Goal: Task Accomplishment & Management: Complete application form

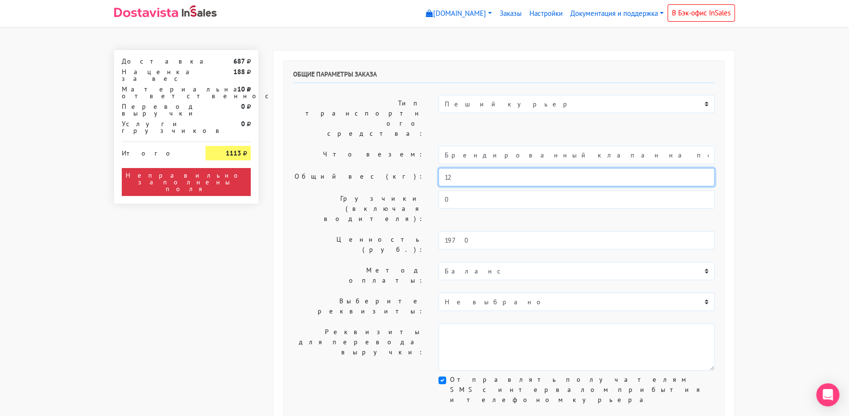
drag, startPoint x: 463, startPoint y: 150, endPoint x: 378, endPoint y: 150, distance: 84.7
click at [378, 168] on div "Общий вес (кг): 12" at bounding box center [504, 177] width 436 height 18
type input "1"
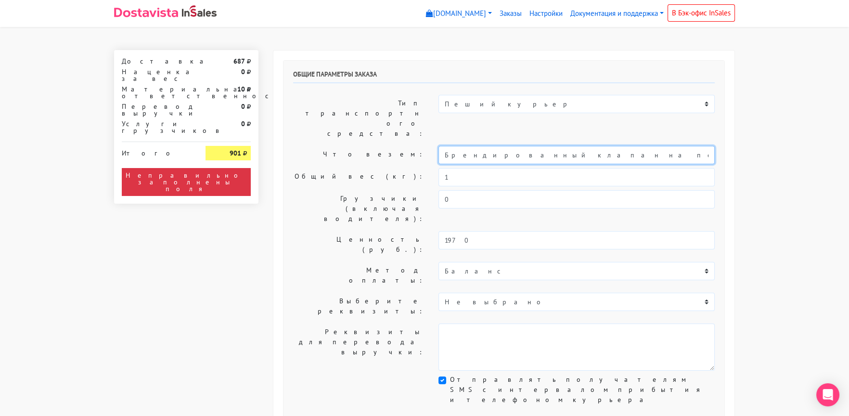
drag, startPoint x: 534, startPoint y: 125, endPoint x: 410, endPoint y: 126, distance: 123.3
click at [410, 146] on div "Что везем: Брендированный клапан на печенье" at bounding box center [504, 155] width 436 height 18
type input "Печенье"
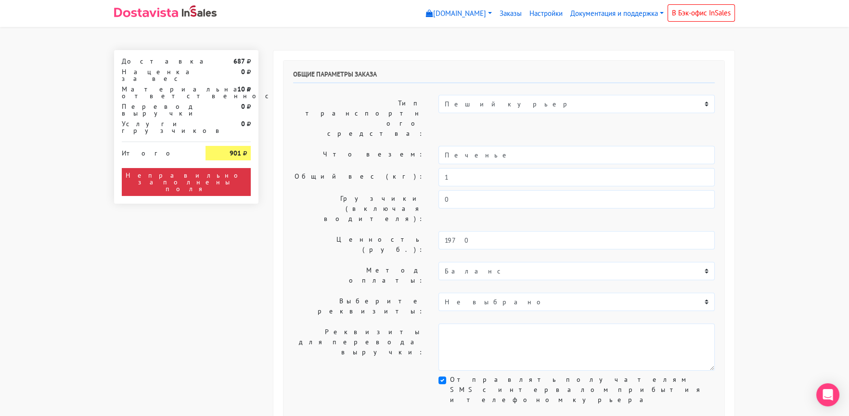
click at [372, 146] on label "Что везем:" at bounding box center [358, 155] width 145 height 18
drag, startPoint x: 450, startPoint y: 151, endPoint x: 403, endPoint y: 152, distance: 46.7
click at [407, 168] on div "Общий вес (кг): 1" at bounding box center [504, 177] width 436 height 18
type input "2"
click at [375, 168] on label "Общий вес (кг):" at bounding box center [358, 177] width 145 height 18
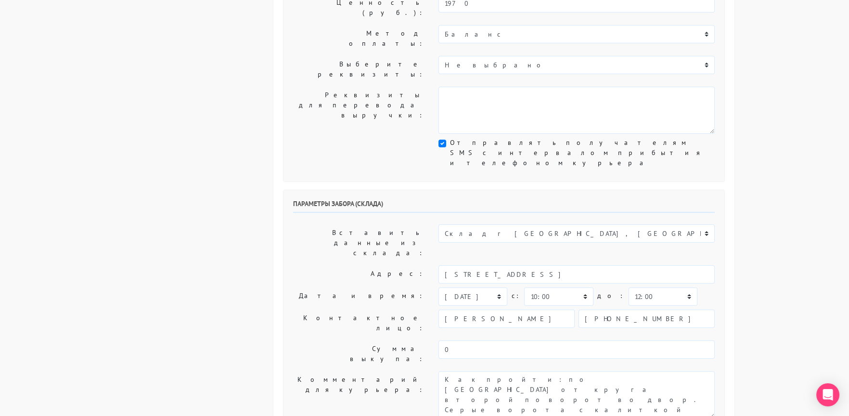
scroll to position [240, 0]
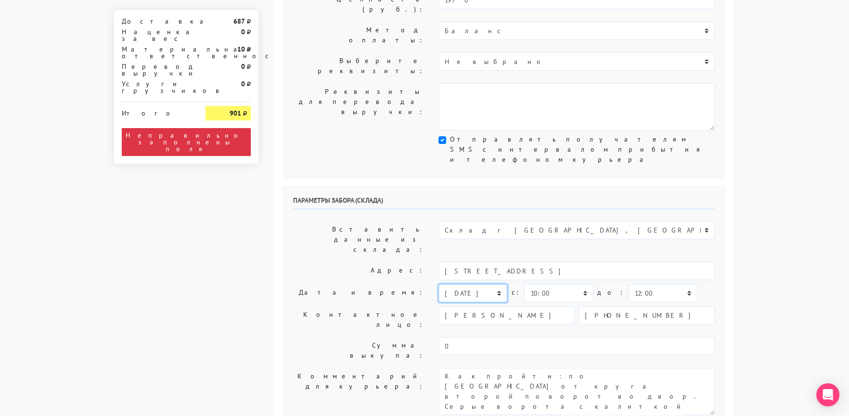
click at [467, 284] on select "[DATE] [DATE] [DATE] [DATE] [DATE] [DATE] [DATE] [DATE] [DATE]" at bounding box center [473, 293] width 69 height 18
select select "[DATE]"
click at [439, 284] on select "[DATE] [DATE] [DATE] [DATE] [DATE] [DATE] [DATE] [DATE] [DATE]" at bounding box center [473, 293] width 69 height 18
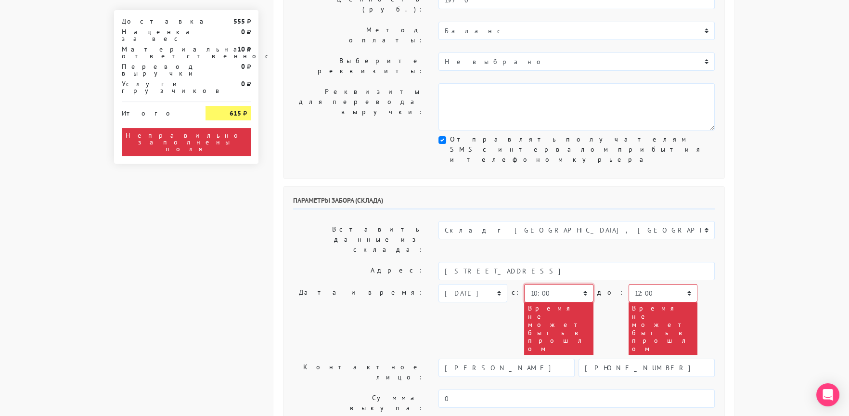
click at [539, 284] on select "00:00 00:30 01:00 01:30 02:00 02:30 03:00 03:30 04:00 04:30 05:00 05:30 06:00 0…" at bounding box center [558, 293] width 69 height 18
select select "14:30"
click at [524, 284] on select "00:00 00:30 01:00 01:30 02:00 02:30 03:00 03:30 04:00 04:30 05:00 05:30 06:00 0…" at bounding box center [558, 293] width 69 height 18
click at [630, 284] on select "00:00 00:30 01:00 01:30 02:00 02:30 03:00 03:30 04:00 04:30 05:00 05:30 06:00 0…" at bounding box center [663, 293] width 69 height 18
select select "15:00"
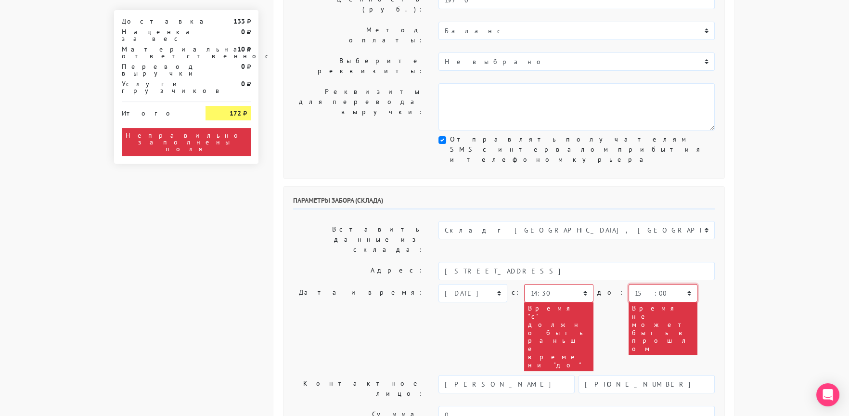
click at [629, 284] on select "00:00 00:30 01:00 01:30 02:00 02:30 03:00 03:30 04:00 04:30 05:00 05:30 06:00 0…" at bounding box center [663, 293] width 69 height 18
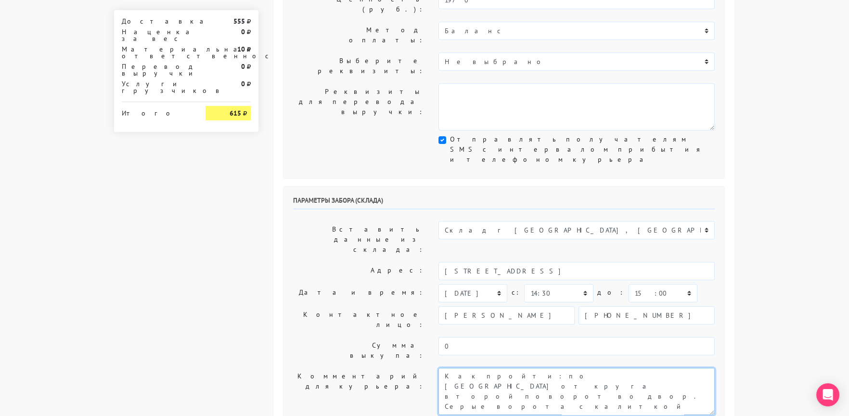
click at [440, 368] on textarea "Как пройти: по [GEOGRAPHIC_DATA] от круга второй поворот во двор. Серые ворота …" at bounding box center [577, 391] width 276 height 47
type textarea "Заказ 30945. Как пройти: по [GEOGRAPHIC_DATA] от круга второй поворот во двор. …"
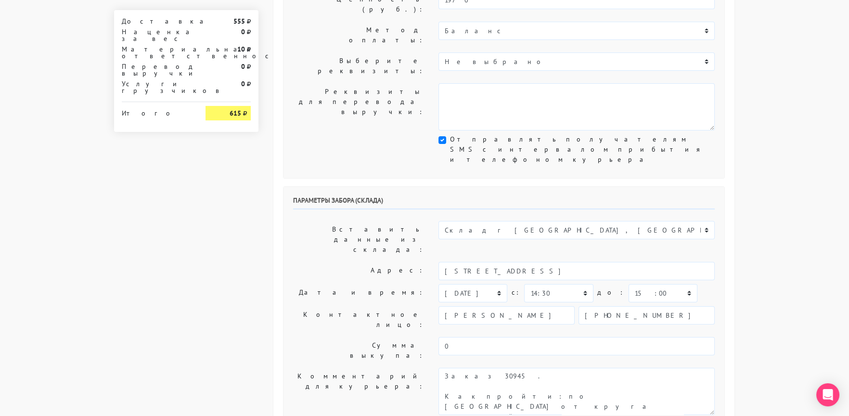
click at [353, 337] on label "Сумма выкупа:" at bounding box center [358, 350] width 145 height 27
click at [635, 284] on select "00:00 00:30 01:00 01:30 02:00 02:30 03:00 03:30 04:00 04:30 05:00 05:30 06:00 0…" at bounding box center [663, 293] width 69 height 18
select select "15:30"
click at [629, 284] on select "00:00 00:30 01:00 01:30 02:00 02:30 03:00 03:30 04:00 04:30 05:00 05:30 06:00 0…" at bounding box center [663, 293] width 69 height 18
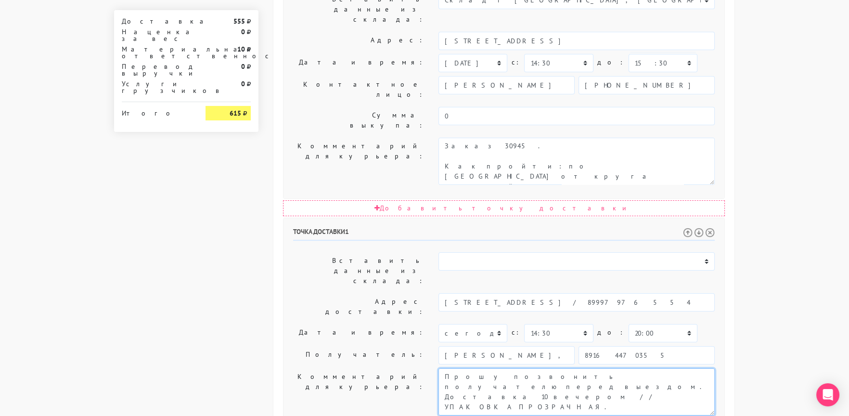
scroll to position [10, 0]
drag, startPoint x: 582, startPoint y: 220, endPoint x: 628, endPoint y: 279, distance: 75.5
click at [628, 279] on div "Точка доставки 1 Вставить данные из склада: Склад г [GEOGRAPHIC_DATA], [GEOGRAP…" at bounding box center [504, 385] width 441 height 334
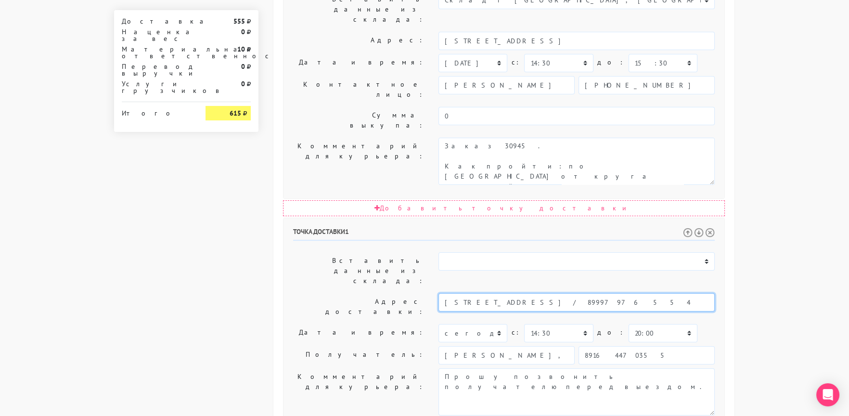
click at [552, 293] on input "[STREET_ADDRESS] / 89997976554" at bounding box center [577, 302] width 276 height 18
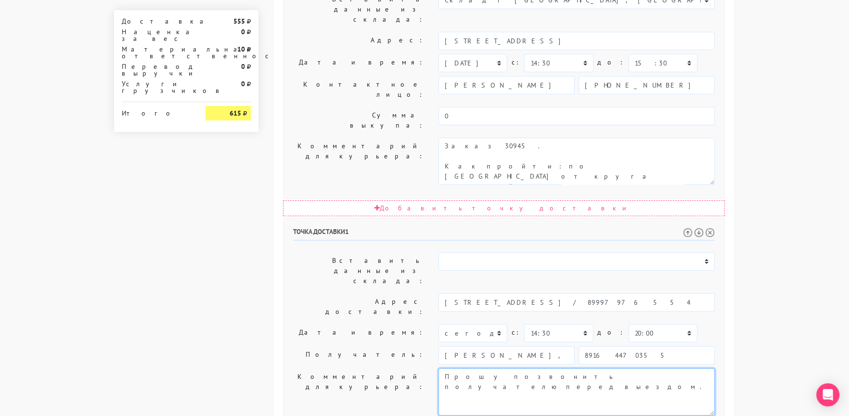
click at [601, 368] on textarea "Прошу позвонить получателю перед выездом. Доставка 10 вечером // УПАКОВКА ПРОЗР…" at bounding box center [577, 391] width 276 height 47
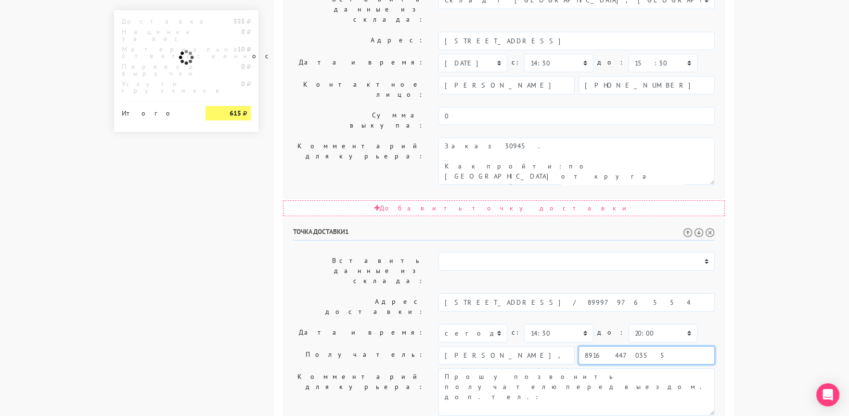
click at [601, 346] on input "89164470355" at bounding box center [647, 355] width 136 height 18
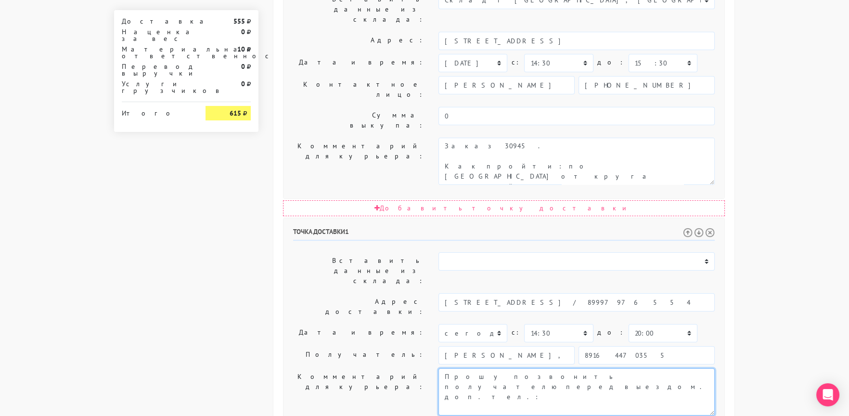
click at [617, 368] on textarea "Прошу позвонить получателю перед выездом. Доставка 10 вечером // УПАКОВКА ПРОЗР…" at bounding box center [577, 391] width 276 height 47
paste textarea "89164470355"
type textarea "Прошу позвонить получателю перед выездом. доп. тел.: [PHONE_NUMBER]"
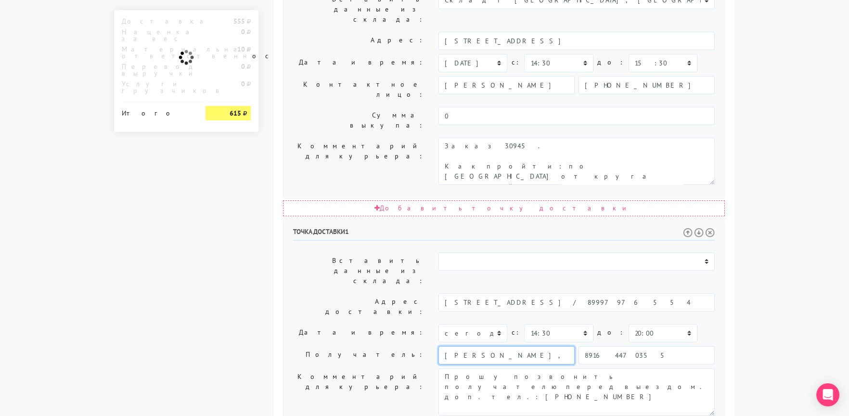
drag, startPoint x: 545, startPoint y: 202, endPoint x: 396, endPoint y: 201, distance: 148.8
click at [397, 346] on div "Получатель: [PERSON_NAME], ИП [PERSON_NAME] 89164470355" at bounding box center [504, 355] width 436 height 18
type input "Получатель"
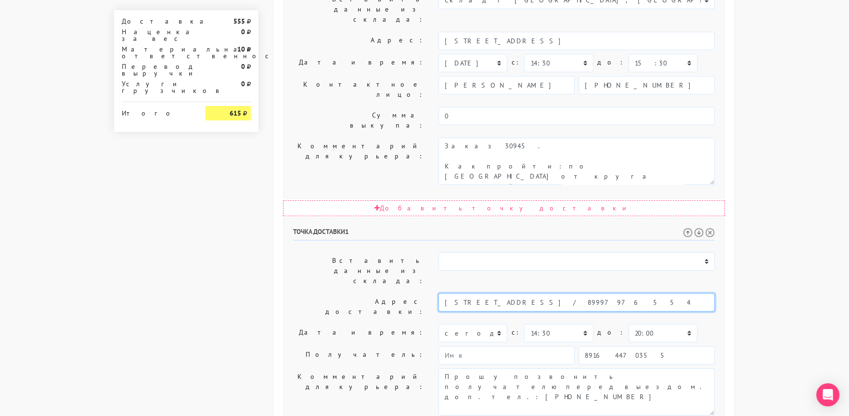
click at [560, 293] on input "[STREET_ADDRESS] / 89997976554" at bounding box center [577, 302] width 276 height 18
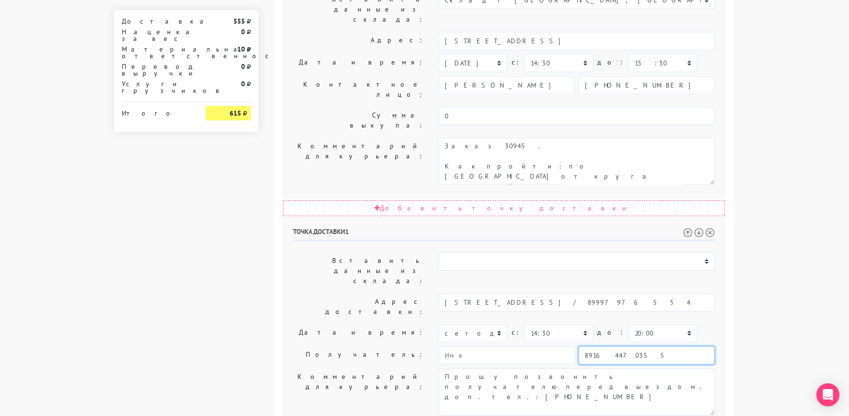
click at [620, 346] on input "89164470355" at bounding box center [647, 355] width 136 height 18
paste input "997976554"
type input "89997976554"
click at [668, 368] on textarea "Прошу позвонить получателю перед выездом. Доставка 10 вечером // УПАКОВКА ПРОЗР…" at bounding box center [577, 391] width 276 height 47
click at [583, 368] on textarea "Прошу позвонить получателю перед выездом. Доставка 10 вечером // УПАКОВКА ПРОЗР…" at bounding box center [577, 391] width 276 height 47
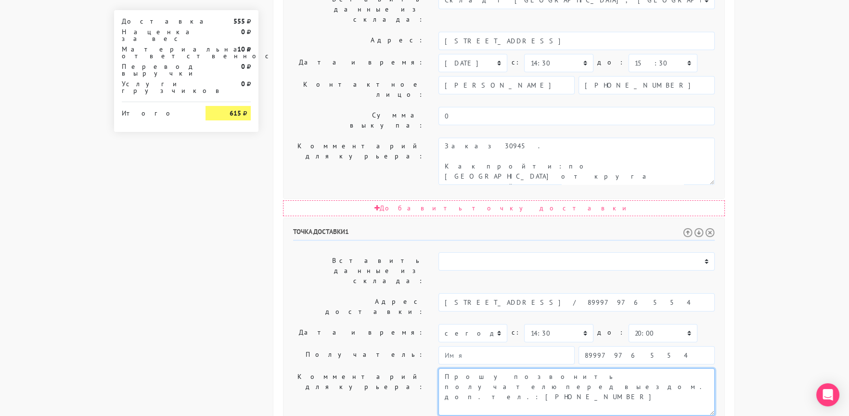
type textarea "Прошу позвонить получателю перед выездом. доп. тел.: [PHONE_NUMBER]"
drag, startPoint x: 589, startPoint y: 196, endPoint x: 574, endPoint y: 196, distance: 14.4
click at [574, 346] on div "89997976554" at bounding box center [577, 355] width 276 height 18
type input "[PHONE_NUMBER]"
click at [776, 202] on body "[DOMAIN_NAME] [DOMAIN_NAME] Выйти Заказы Настройки 0" at bounding box center [424, 69] width 849 height 1078
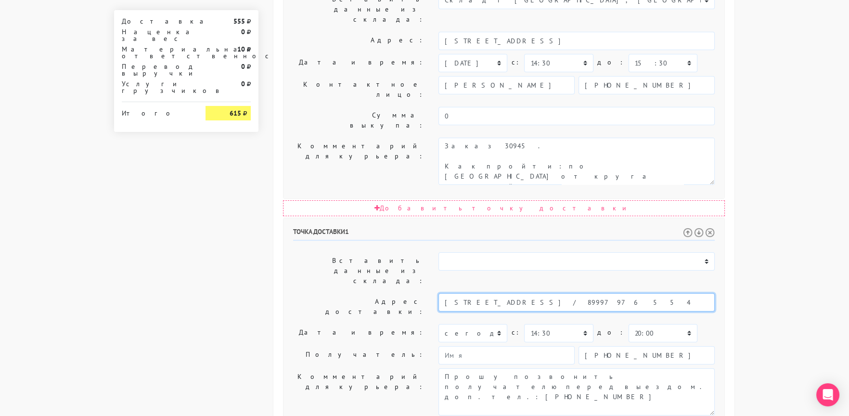
drag, startPoint x: 533, startPoint y: 155, endPoint x: 683, endPoint y: 164, distance: 150.5
click at [683, 218] on div "Точка доставки 1 Вставить данные из склада: Склад г [GEOGRAPHIC_DATA], [GEOGRAP…" at bounding box center [504, 385] width 441 height 334
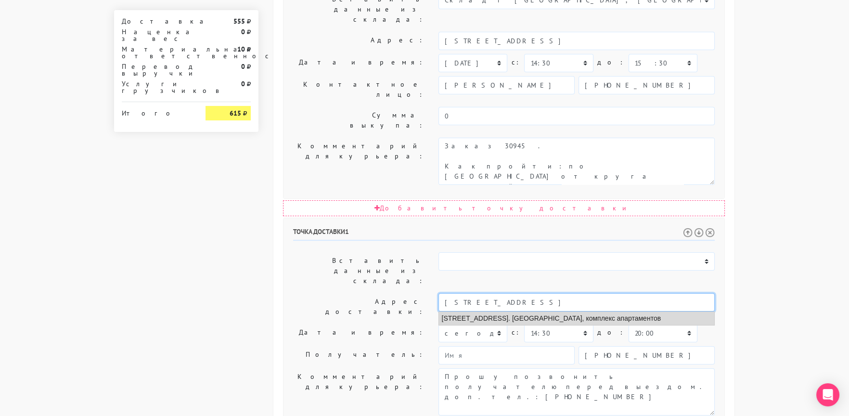
click at [563, 312] on li "[STREET_ADDRESS]. [GEOGRAPHIC_DATA], комплекс апартаментов" at bounding box center [576, 318] width 275 height 13
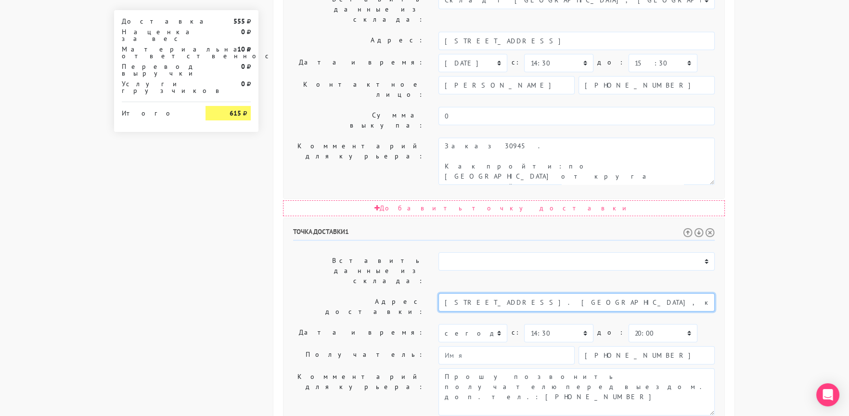
type input "[STREET_ADDRESS]. [GEOGRAPHIC_DATA], комплекс апартаментов"
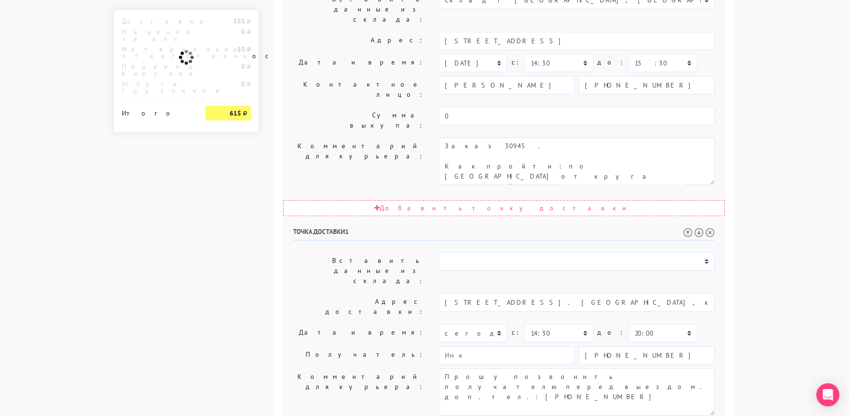
click at [335, 324] on label "Дата и время:" at bounding box center [358, 333] width 145 height 18
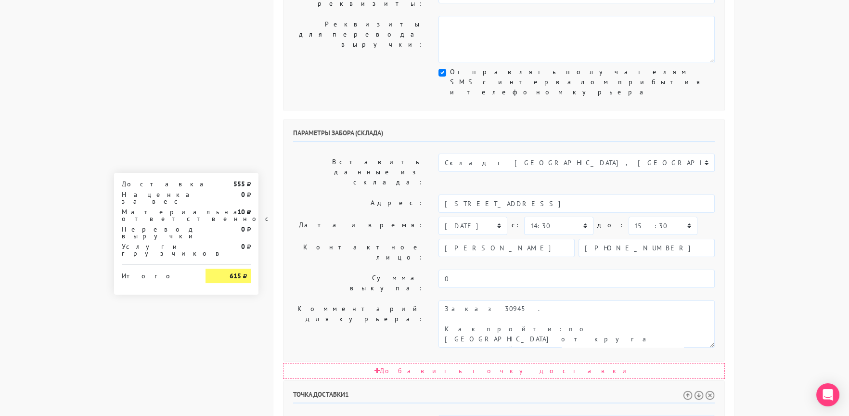
scroll to position [278, 0]
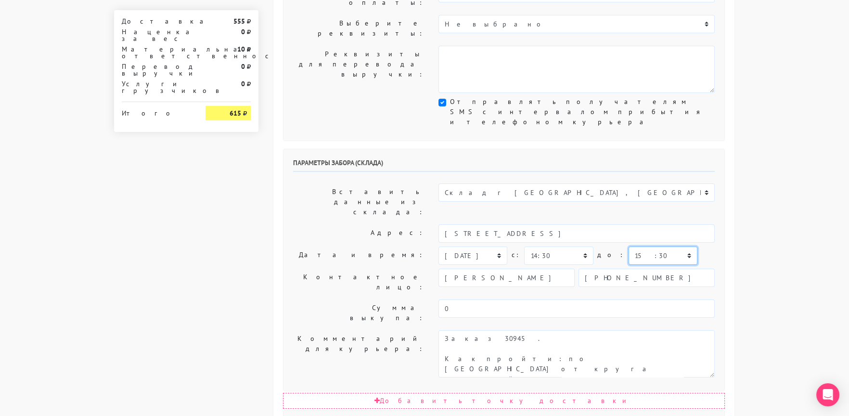
click at [637, 247] on select "00:00 00:30 01:00 01:30 02:00 02:30 03:00 03:30 04:00 04:30 05:00 05:30 06:00 0…" at bounding box center [663, 256] width 69 height 18
select select "16:00"
click at [629, 247] on select "00:00 00:30 01:00 01:30 02:00 02:30 03:00 03:30 04:00 04:30 05:00 05:30 06:00 0…" at bounding box center [663, 256] width 69 height 18
click at [325, 155] on div "Параметры забора (склада) Вставить данные из склада: Склад г [GEOGRAPHIC_DATA],…" at bounding box center [504, 270] width 441 height 242
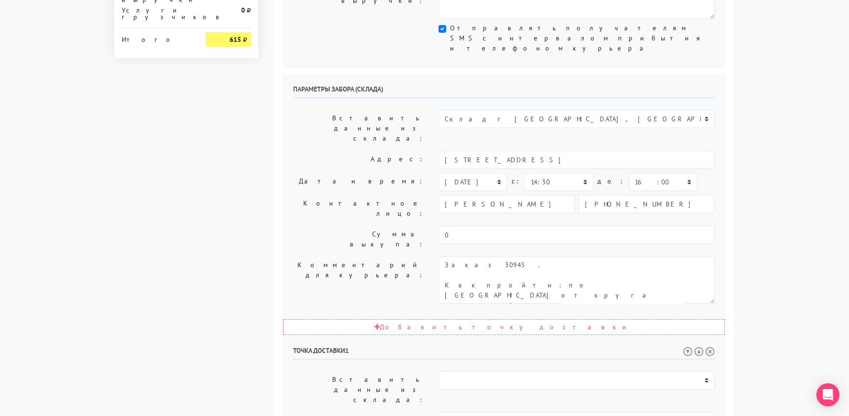
scroll to position [470, 0]
